Goal: Task Accomplishment & Management: Complete application form

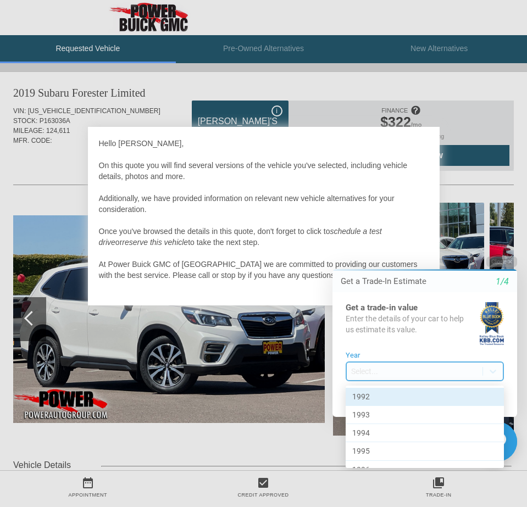
click at [411, 247] on body "Welcome! Get a Trade-In Estimate 1/4 Get a trade-in value Enter the details of …" at bounding box center [417, 247] width 217 height 0
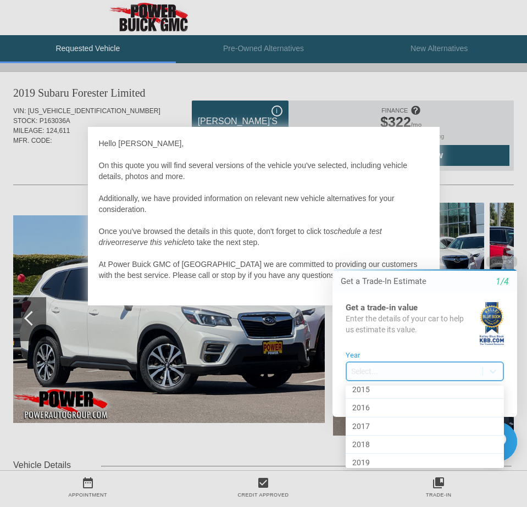
scroll to position [428, 0]
click at [392, 441] on div "2018" at bounding box center [424, 442] width 158 height 18
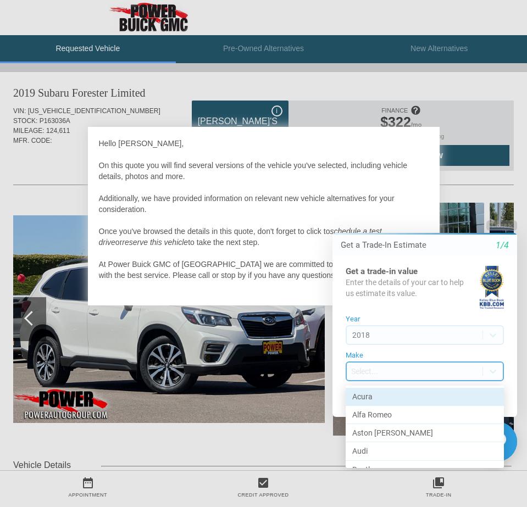
click at [386, 210] on body "Welcome! Get a Trade-In Estimate 1/4 Get a trade-in value Enter the details of …" at bounding box center [417, 210] width 217 height 0
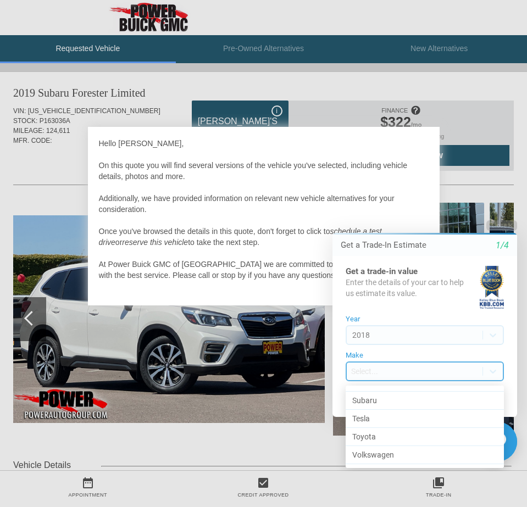
scroll to position [739, 0]
click at [400, 418] on div "Toyota" at bounding box center [424, 421] width 158 height 18
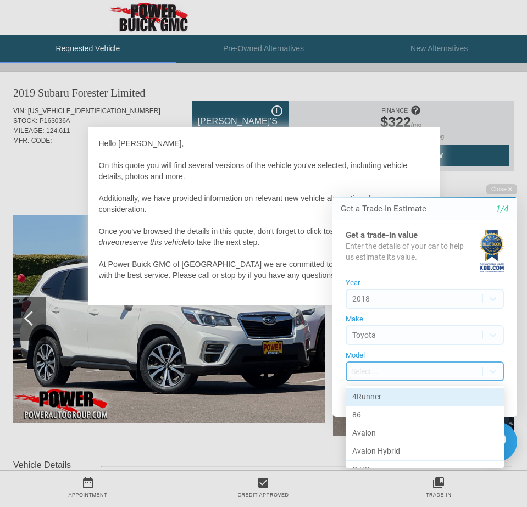
click at [381, 174] on body "Welcome! Get a Trade-In Estimate 1/4 Get a trade-in value Enter the details of …" at bounding box center [417, 174] width 217 height 0
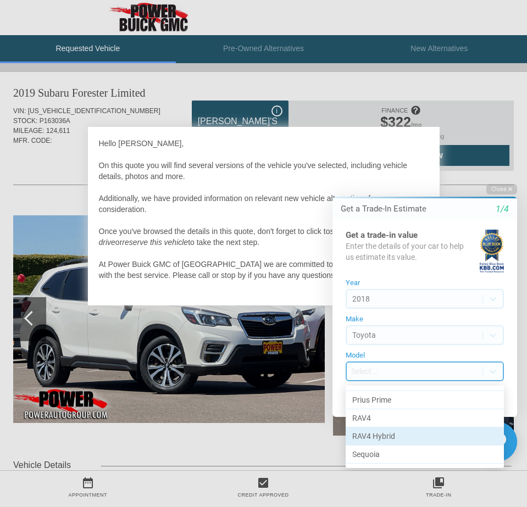
click at [398, 434] on div "RAV4 Hybrid" at bounding box center [424, 436] width 158 height 18
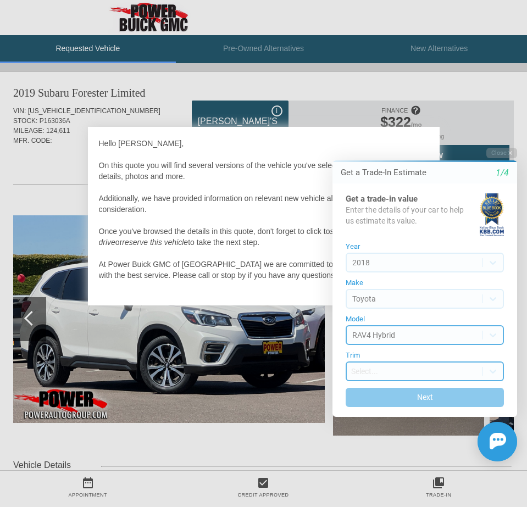
click at [374, 138] on body "Welcome! Get a Trade-In Estimate 1/4 Get a trade-in value Enter the details of …" at bounding box center [417, 138] width 217 height 0
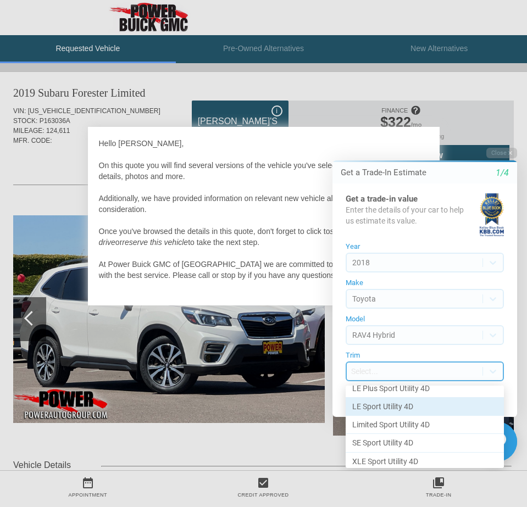
scroll to position [12, 0]
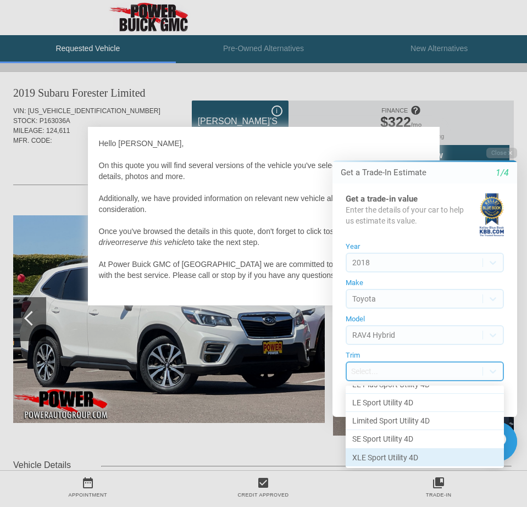
click at [390, 458] on div "XLE Sport Utility 4D" at bounding box center [424, 458] width 158 height 18
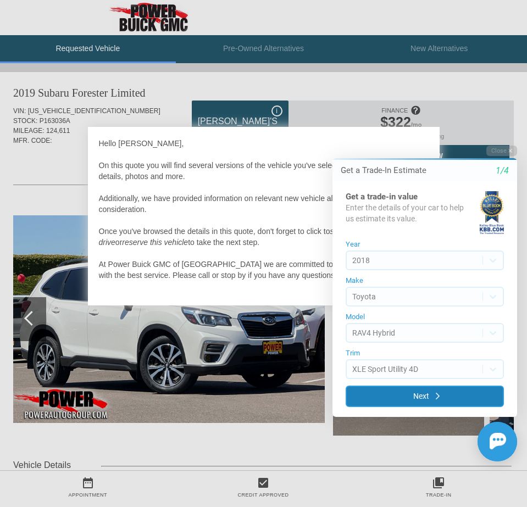
click at [377, 395] on button "Next" at bounding box center [424, 395] width 158 height 21
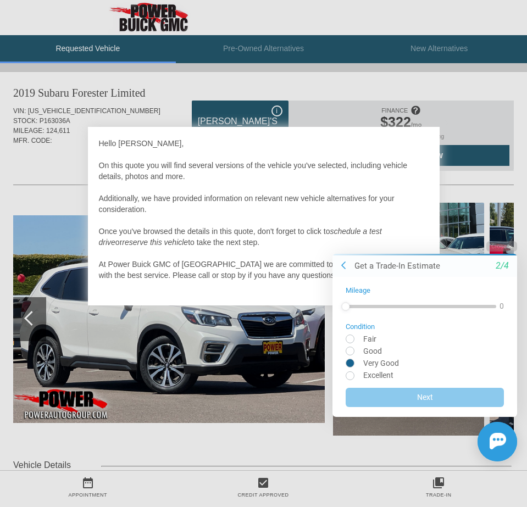
click at [353, 363] on input "radio" at bounding box center [424, 362] width 158 height 8
radio input "true"
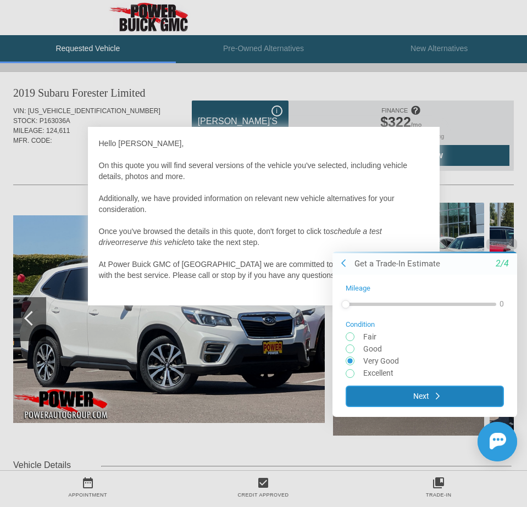
click at [382, 392] on button "Next" at bounding box center [424, 395] width 158 height 21
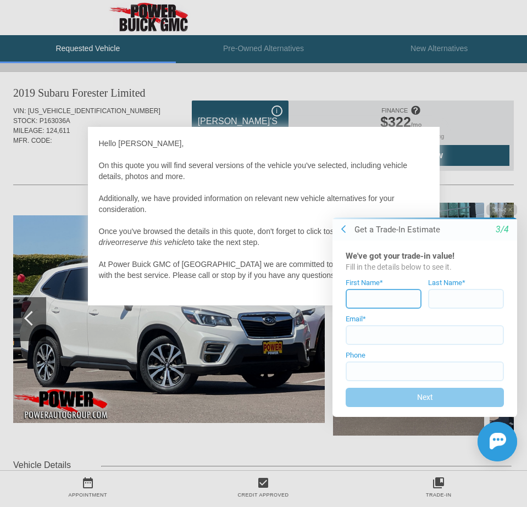
click at [373, 298] on input at bounding box center [383, 299] width 76 height 20
type input "[PERSON_NAME]"
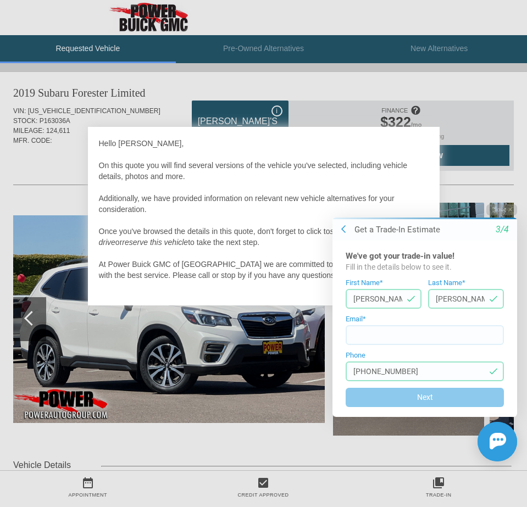
type input "[PHONE_NUMBER]"
click at [373, 335] on input at bounding box center [424, 335] width 158 height 20
type input "[EMAIL_ADDRESS][DOMAIN_NAME]"
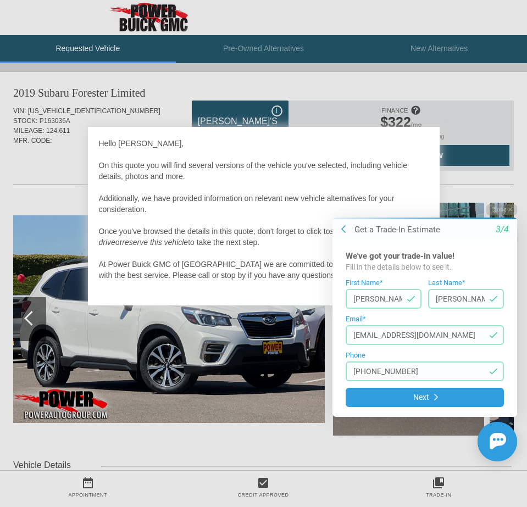
type input "[PHONE_NUMBER]"
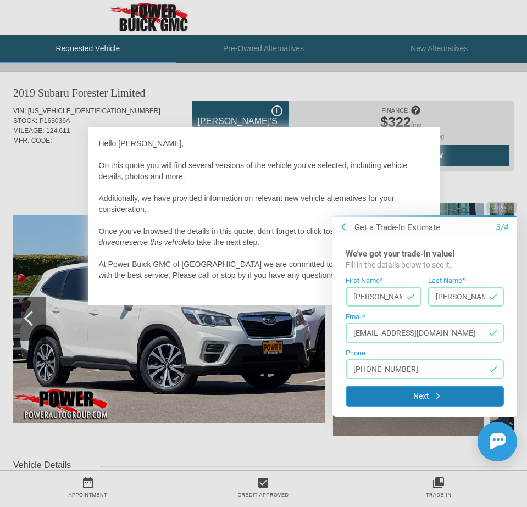
click at [377, 396] on button "Next" at bounding box center [424, 395] width 158 height 21
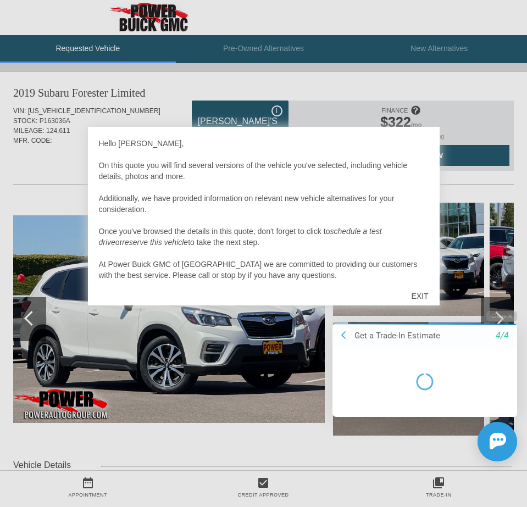
click at [421, 294] on div "EXIT" at bounding box center [419, 295] width 39 height 33
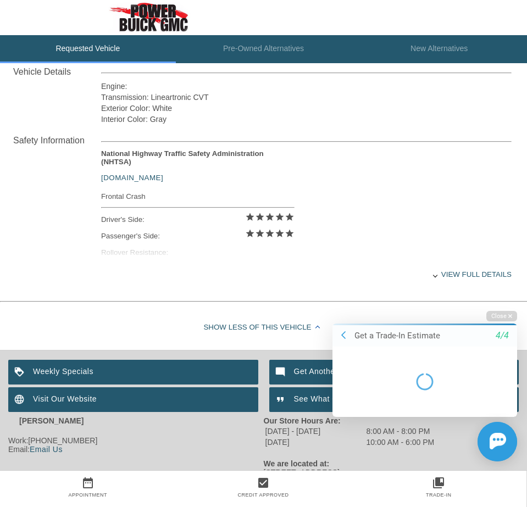
scroll to position [397, 0]
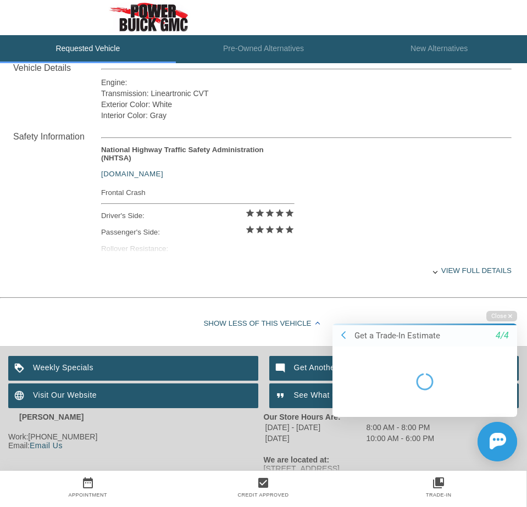
click at [444, 267] on div "View full details" at bounding box center [306, 270] width 410 height 27
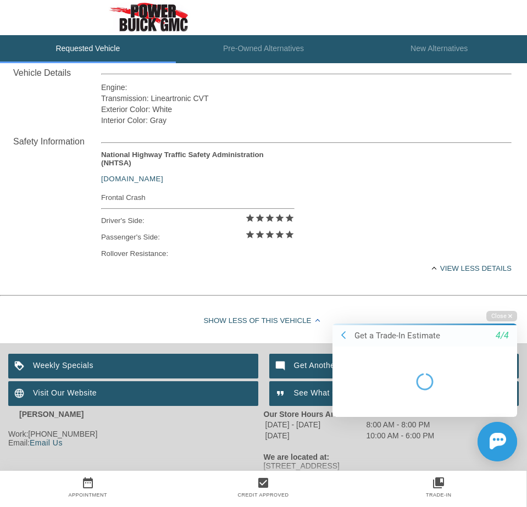
click at [278, 320] on div "Show Less of this Vehicle" at bounding box center [263, 321] width 527 height 44
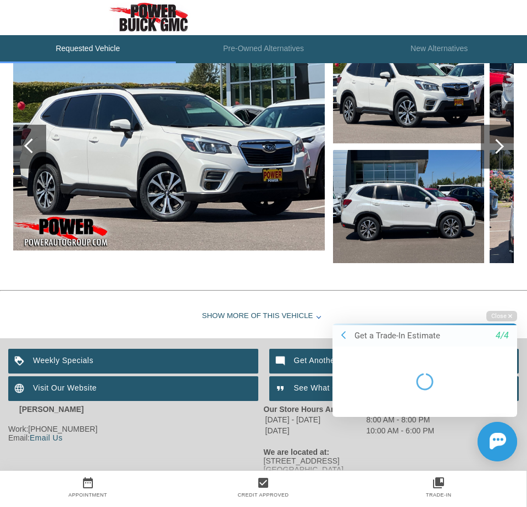
scroll to position [168, 0]
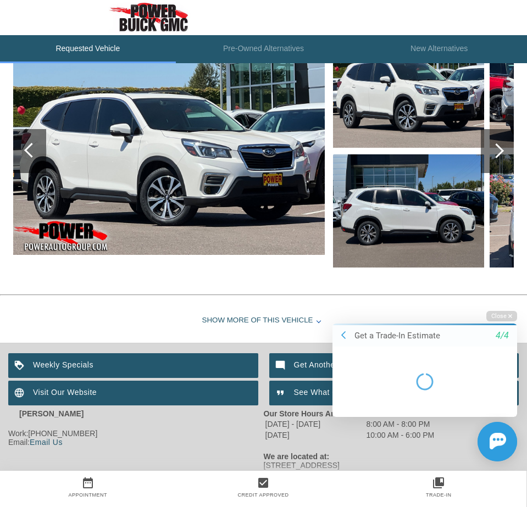
click at [350, 315] on div "Close Get a Trade-In Estimate 4/4 Chat Assistance Failed to get trade-in price" at bounding box center [418, 385] width 198 height 150
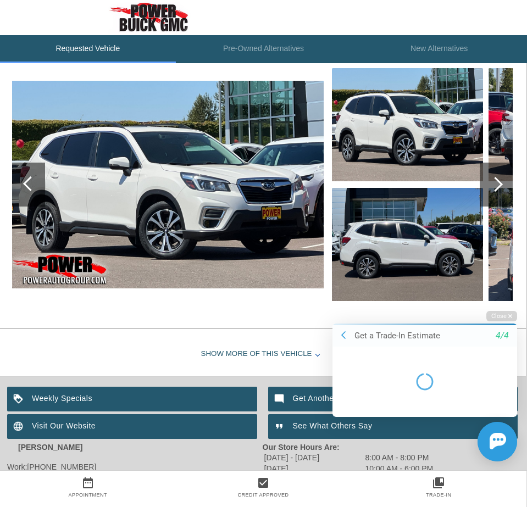
scroll to position [132, 1]
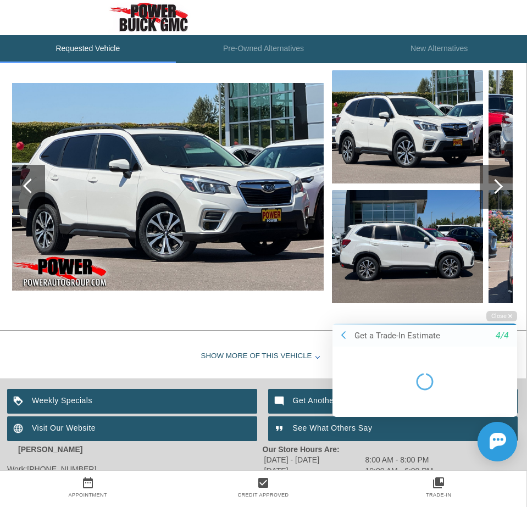
click at [499, 185] on div at bounding box center [495, 186] width 15 height 15
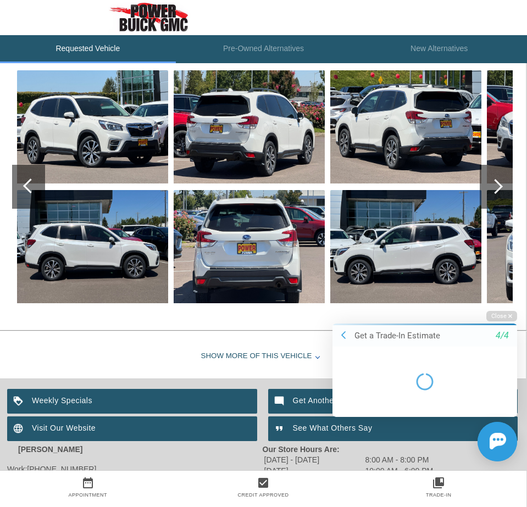
click at [26, 185] on div at bounding box center [30, 185] width 15 height 15
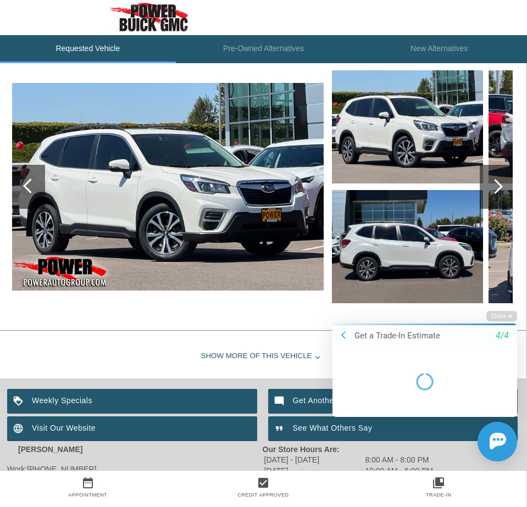
click at [497, 184] on div at bounding box center [495, 186] width 15 height 15
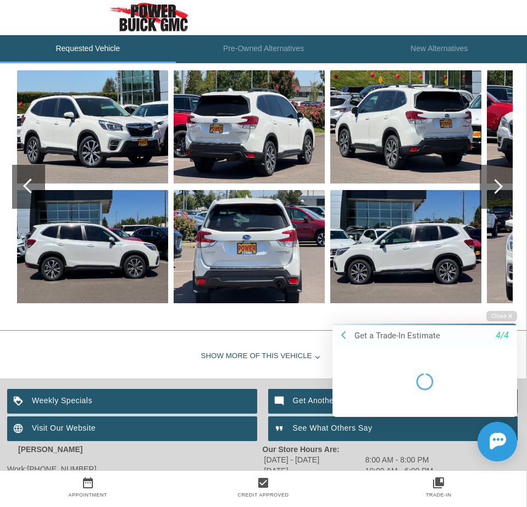
click at [497, 184] on div at bounding box center [495, 186] width 15 height 15
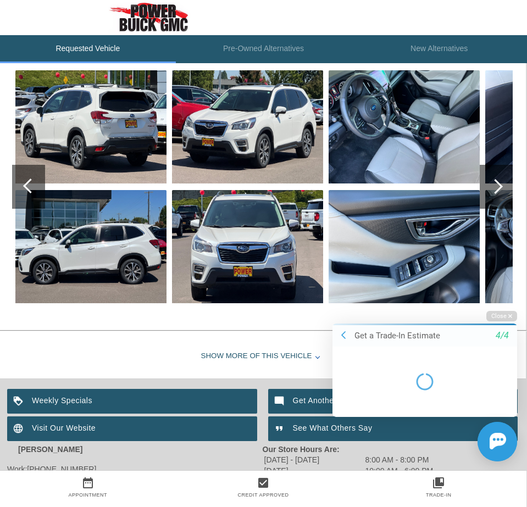
click at [497, 184] on div at bounding box center [495, 186] width 15 height 15
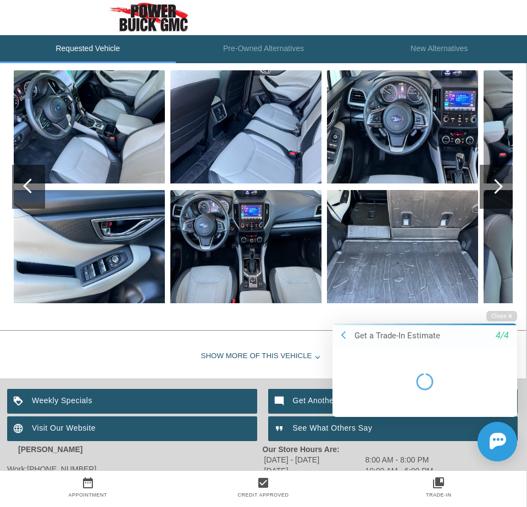
click at [430, 225] on img at bounding box center [402, 246] width 151 height 113
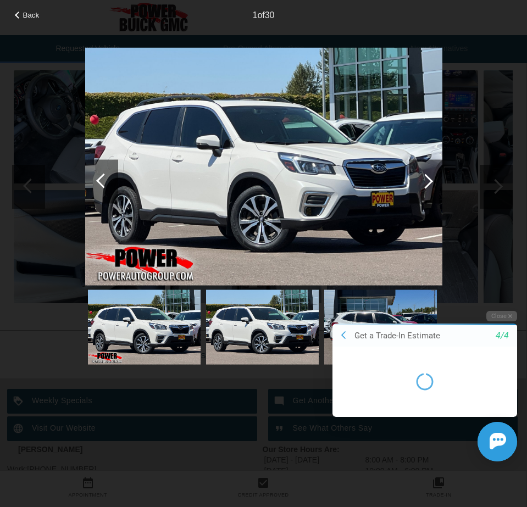
click at [326, 202] on img at bounding box center [263, 166] width 357 height 238
click at [428, 180] on div at bounding box center [425, 181] width 15 height 15
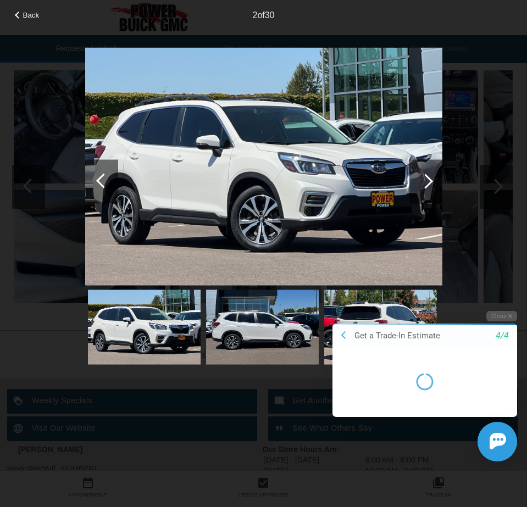
click at [428, 180] on div at bounding box center [425, 181] width 15 height 15
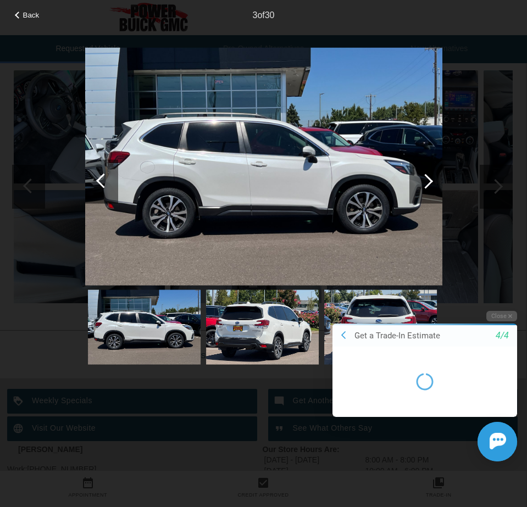
click at [428, 180] on div at bounding box center [425, 181] width 15 height 15
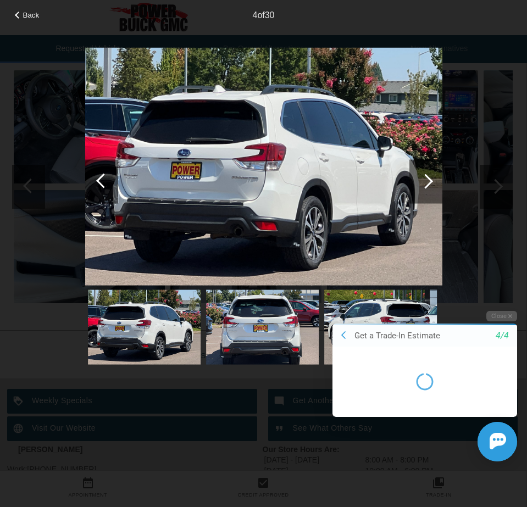
click at [427, 180] on div at bounding box center [425, 181] width 15 height 15
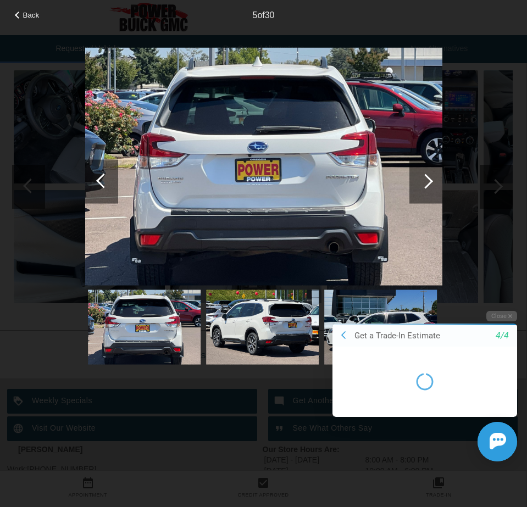
click at [427, 180] on div at bounding box center [425, 181] width 15 height 15
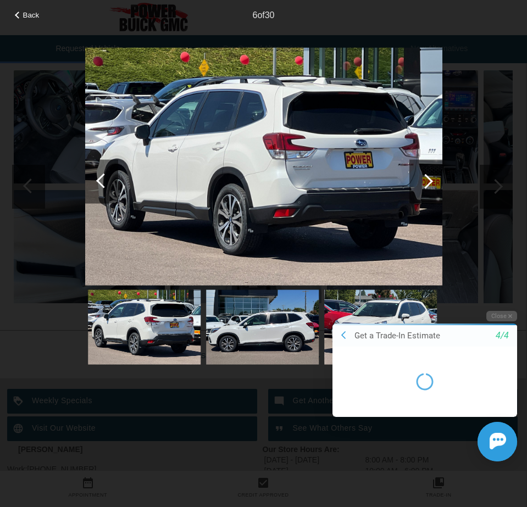
click at [427, 180] on div at bounding box center [425, 181] width 15 height 15
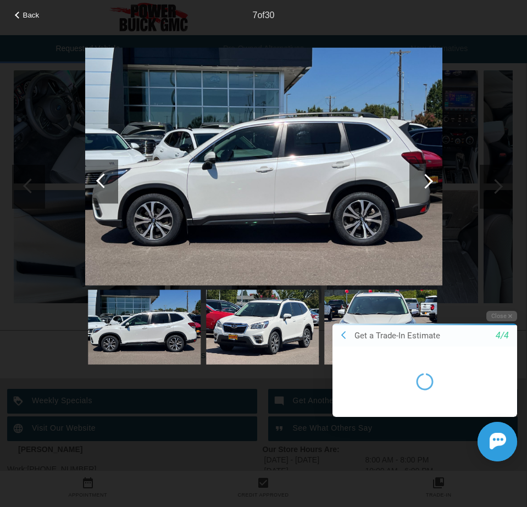
click at [427, 180] on div at bounding box center [425, 181] width 15 height 15
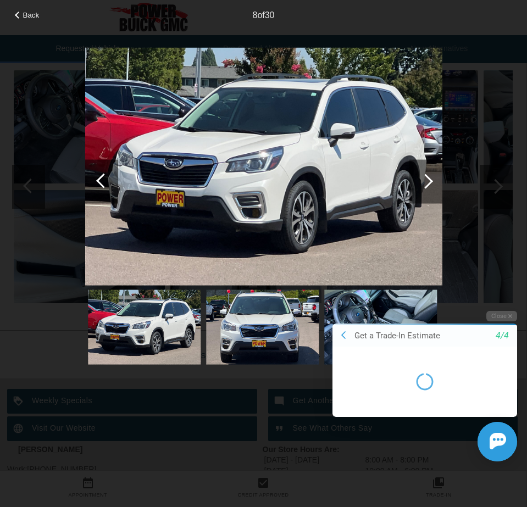
click at [427, 180] on div at bounding box center [425, 181] width 15 height 15
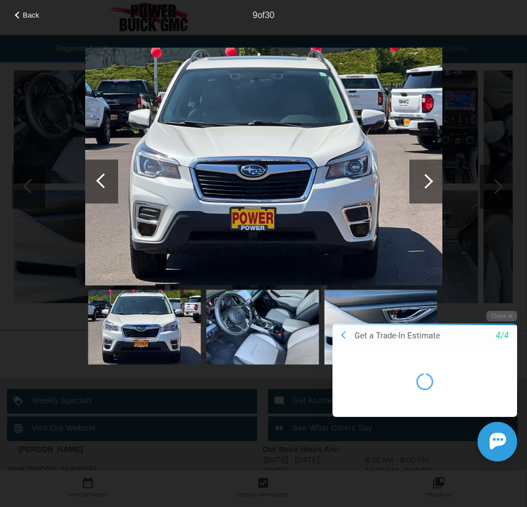
click at [427, 180] on div at bounding box center [425, 181] width 15 height 15
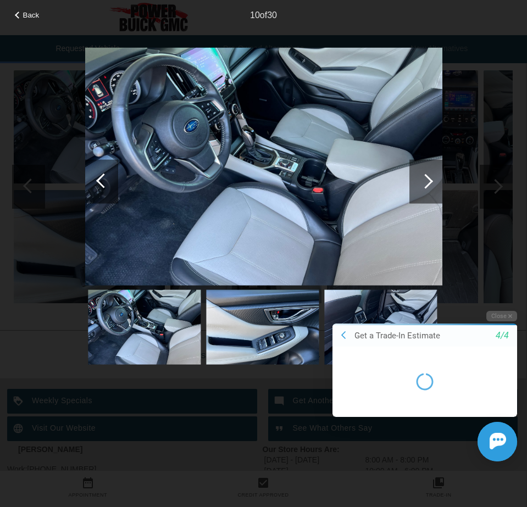
click at [427, 180] on div at bounding box center [425, 181] width 15 height 15
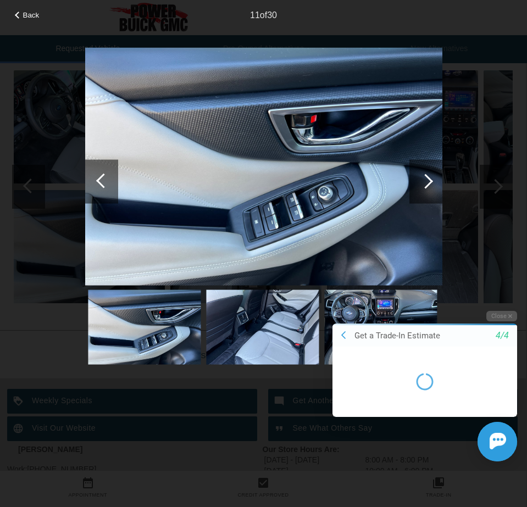
click at [427, 180] on div at bounding box center [425, 181] width 15 height 15
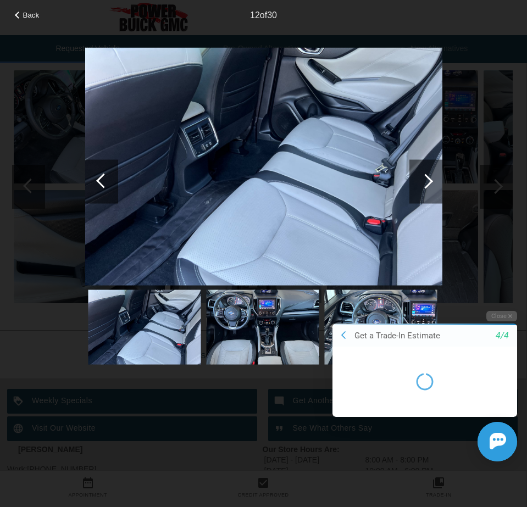
click at [427, 180] on div at bounding box center [425, 181] width 15 height 15
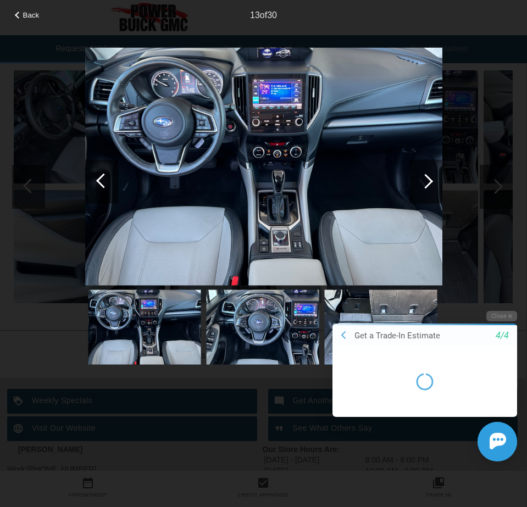
click at [427, 180] on div at bounding box center [425, 181] width 15 height 15
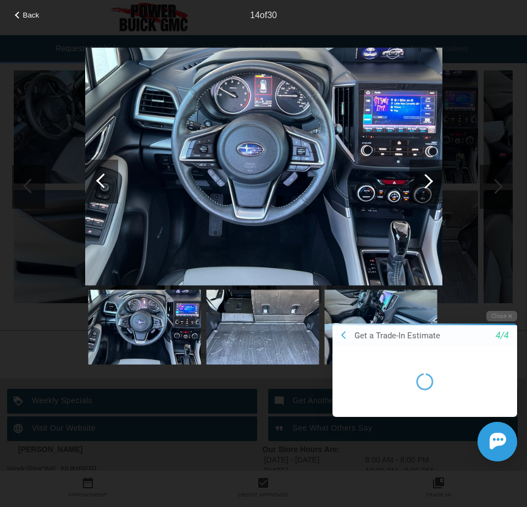
click at [427, 180] on div at bounding box center [425, 181] width 15 height 15
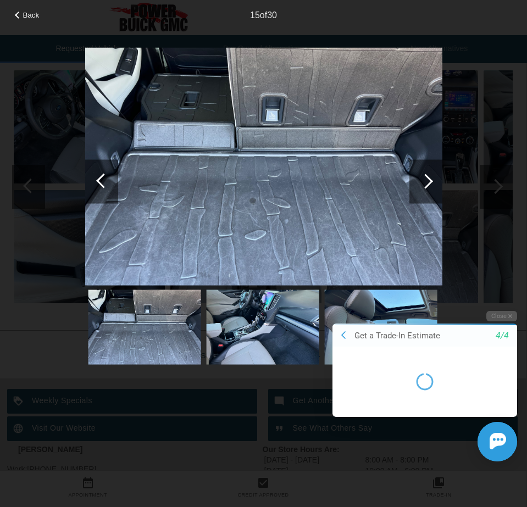
click at [427, 180] on div at bounding box center [425, 181] width 15 height 15
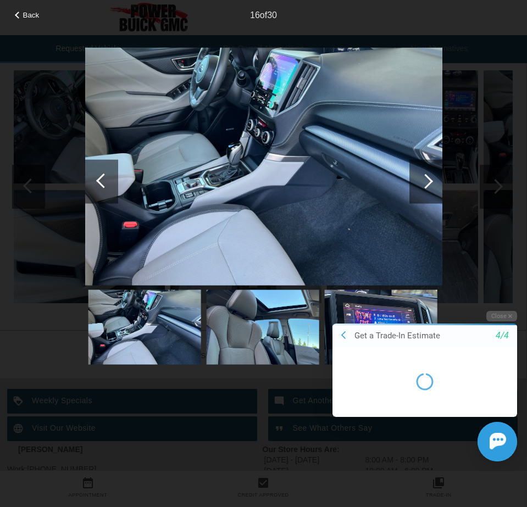
click at [427, 179] on div at bounding box center [425, 181] width 15 height 15
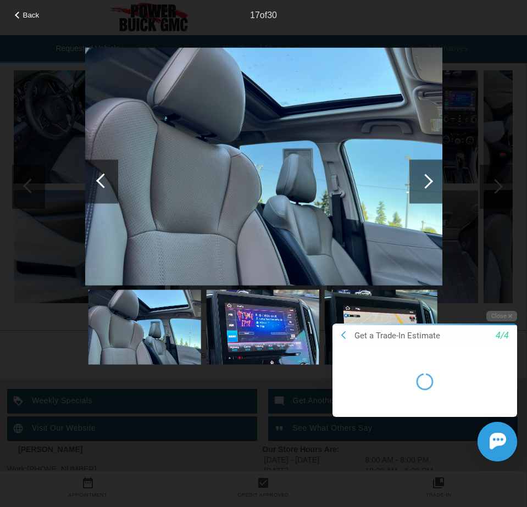
click at [427, 179] on div at bounding box center [425, 181] width 15 height 15
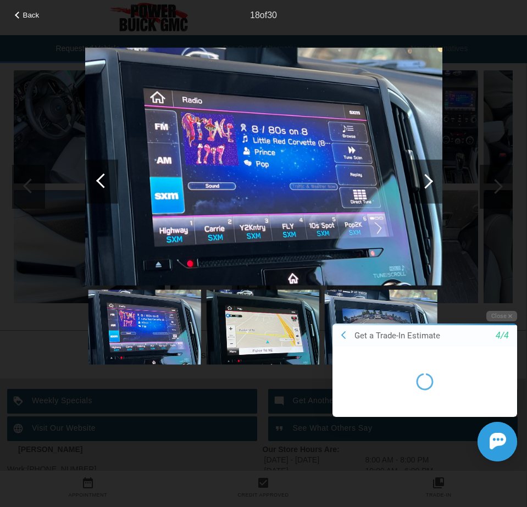
click at [427, 179] on div at bounding box center [425, 181] width 15 height 15
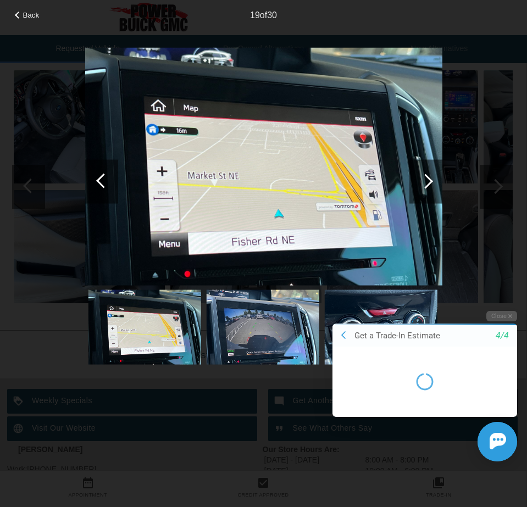
click at [427, 179] on div at bounding box center [425, 181] width 15 height 15
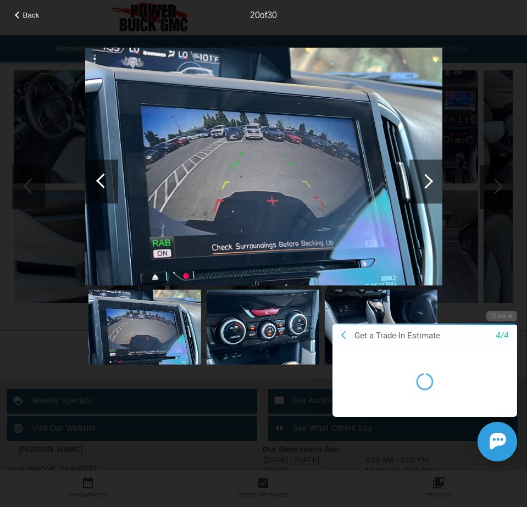
click at [427, 179] on div at bounding box center [425, 181] width 15 height 15
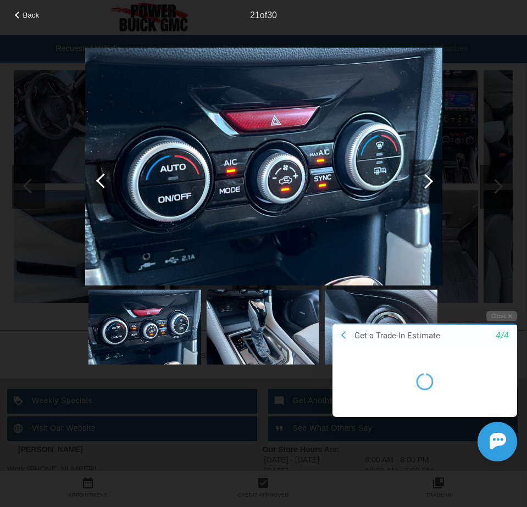
click at [427, 179] on div at bounding box center [425, 181] width 15 height 15
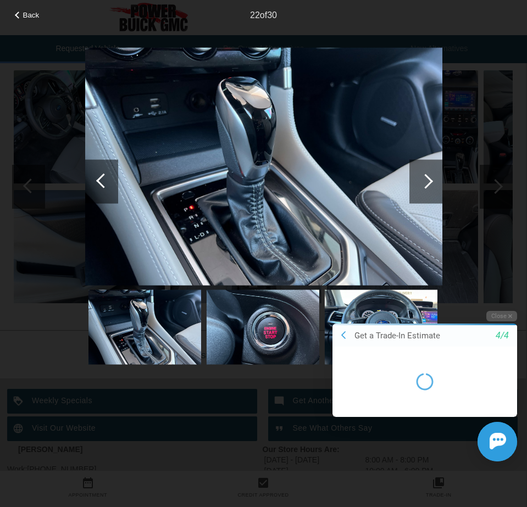
click at [427, 179] on div at bounding box center [425, 181] width 15 height 15
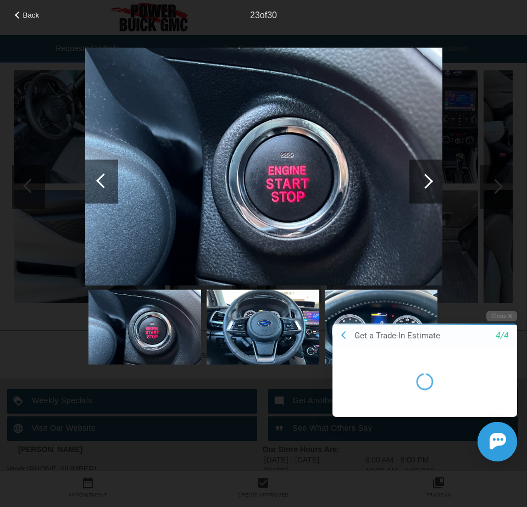
click at [427, 179] on div at bounding box center [425, 181] width 15 height 15
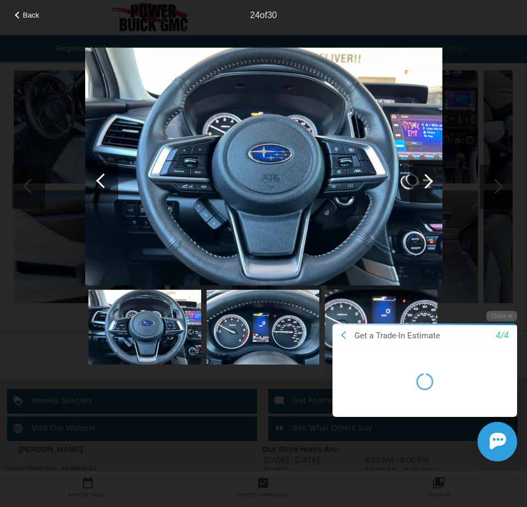
click at [427, 179] on div at bounding box center [425, 181] width 15 height 15
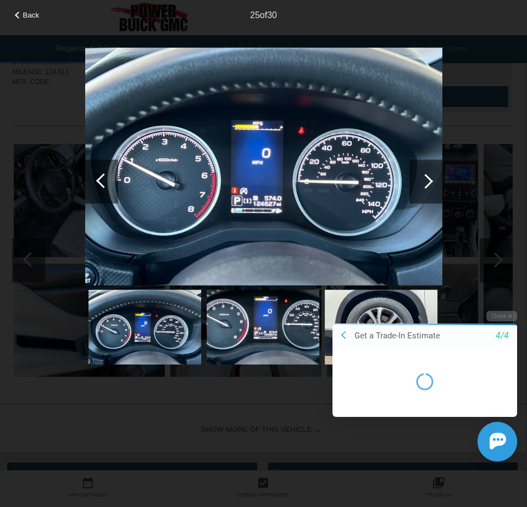
scroll to position [0, 1]
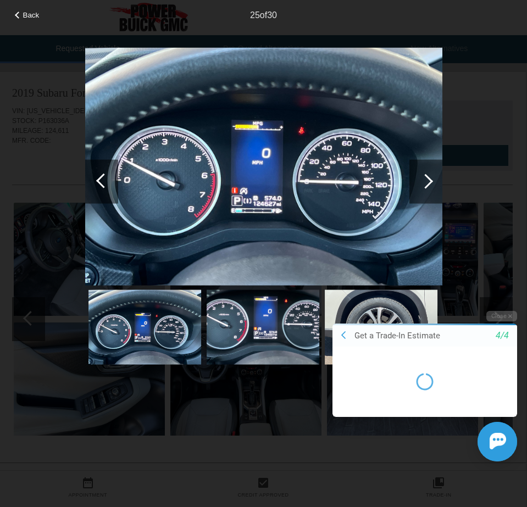
click at [24, 13] on span "Back" at bounding box center [31, 15] width 16 height 8
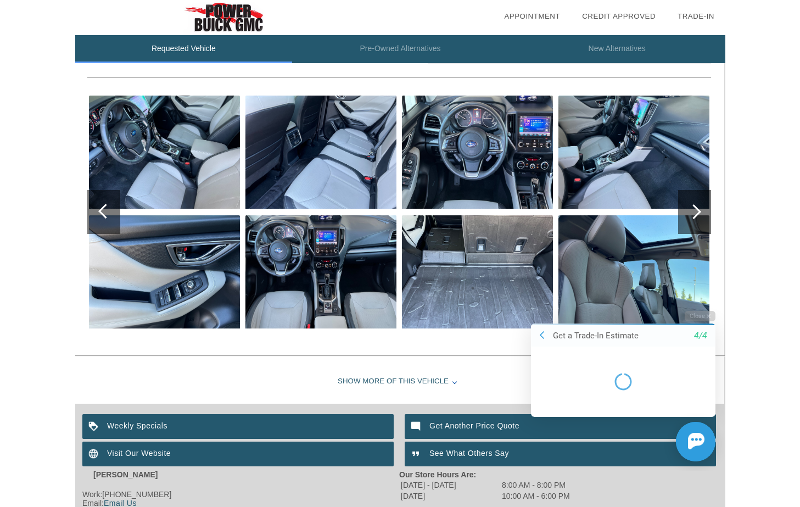
scroll to position [107, 0]
